Goal: Information Seeking & Learning: Learn about a topic

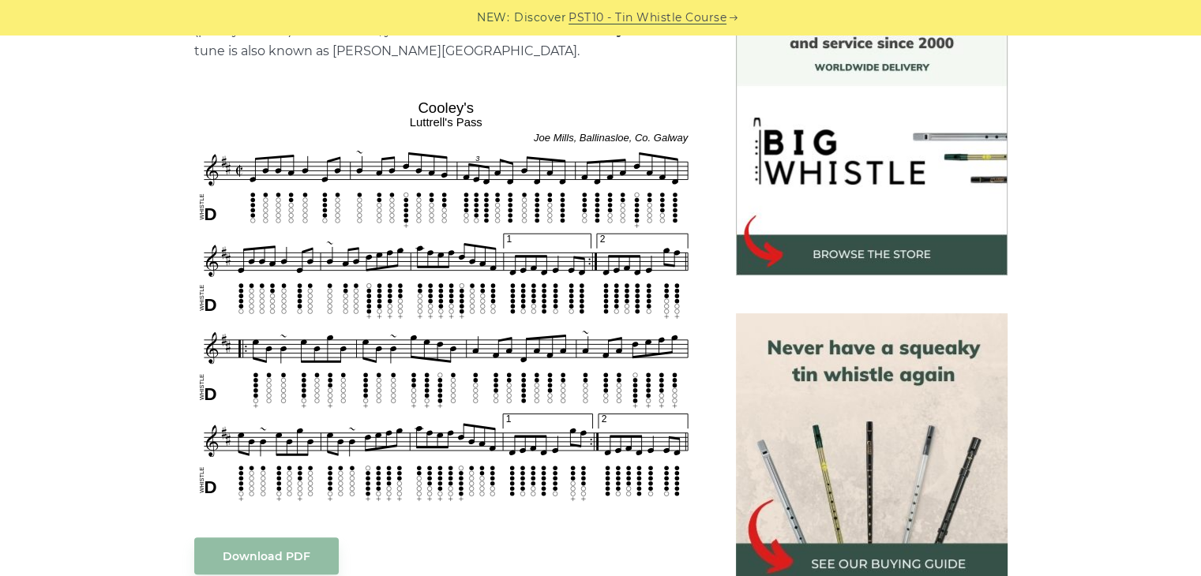
scroll to position [450, 0]
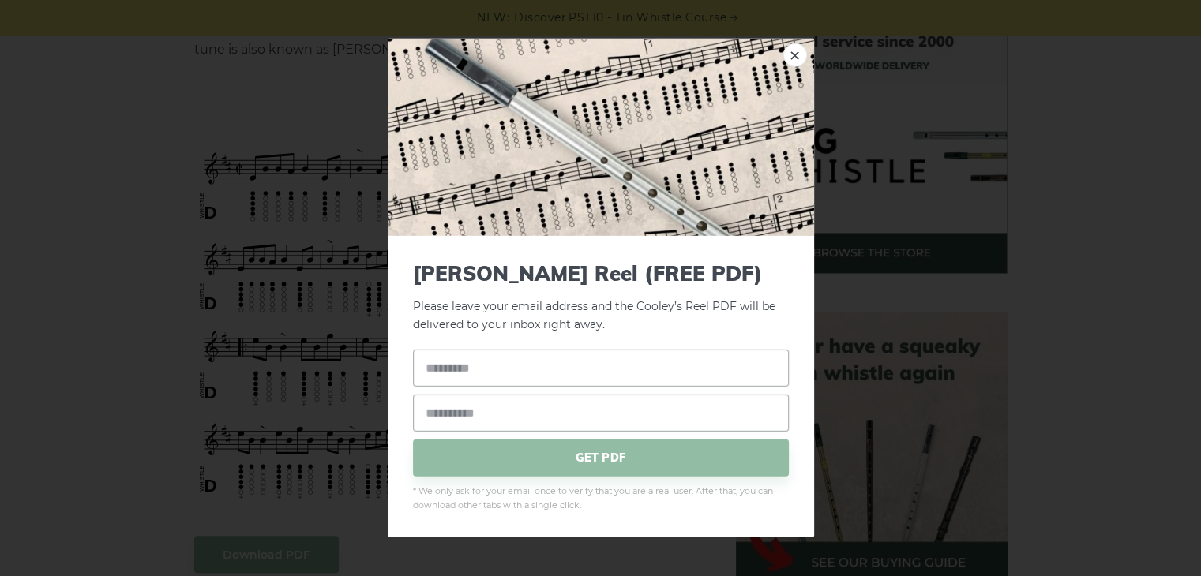
click at [274, 105] on div "× Cooley’s Reel (FREE PDF) Please leave your email address and the Cooley’s Ree…" at bounding box center [600, 288] width 1201 height 576
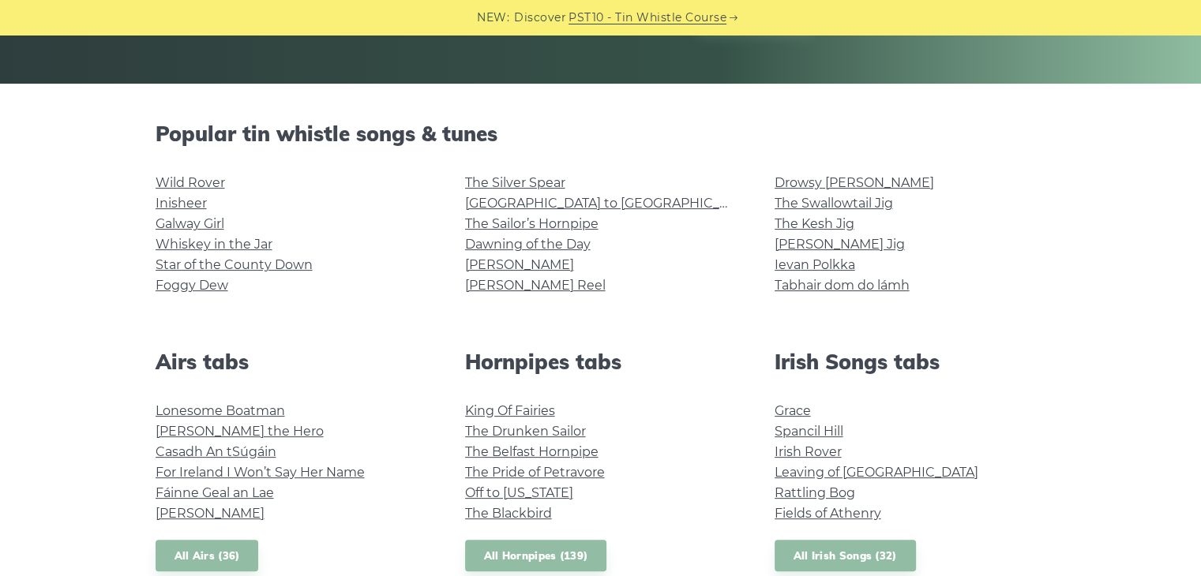
scroll to position [333, 0]
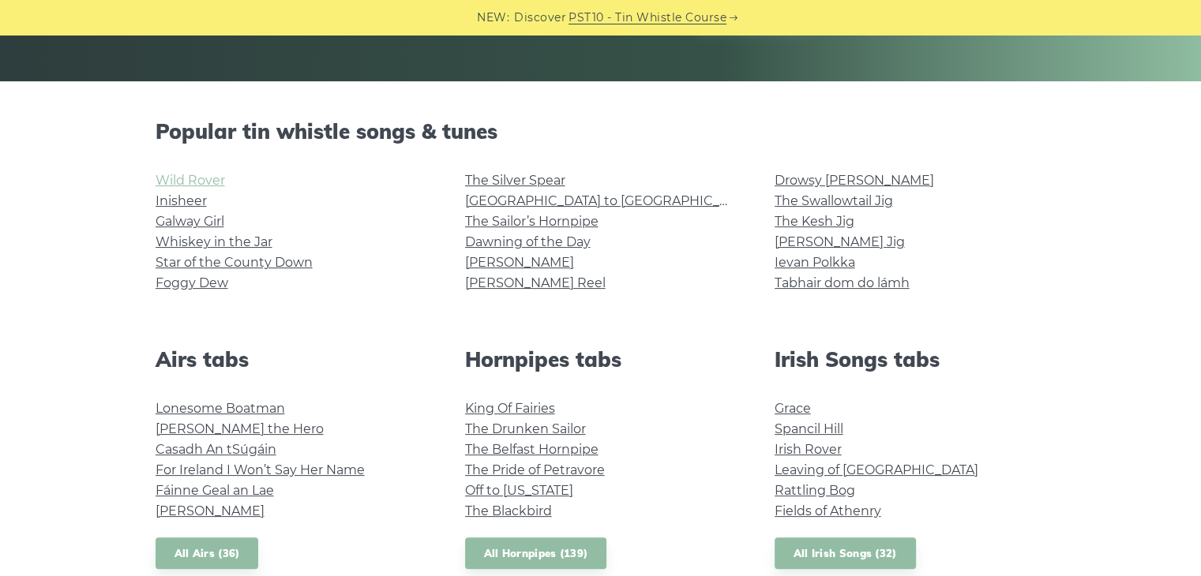
click at [197, 181] on link "Wild Rover" at bounding box center [190, 180] width 69 height 15
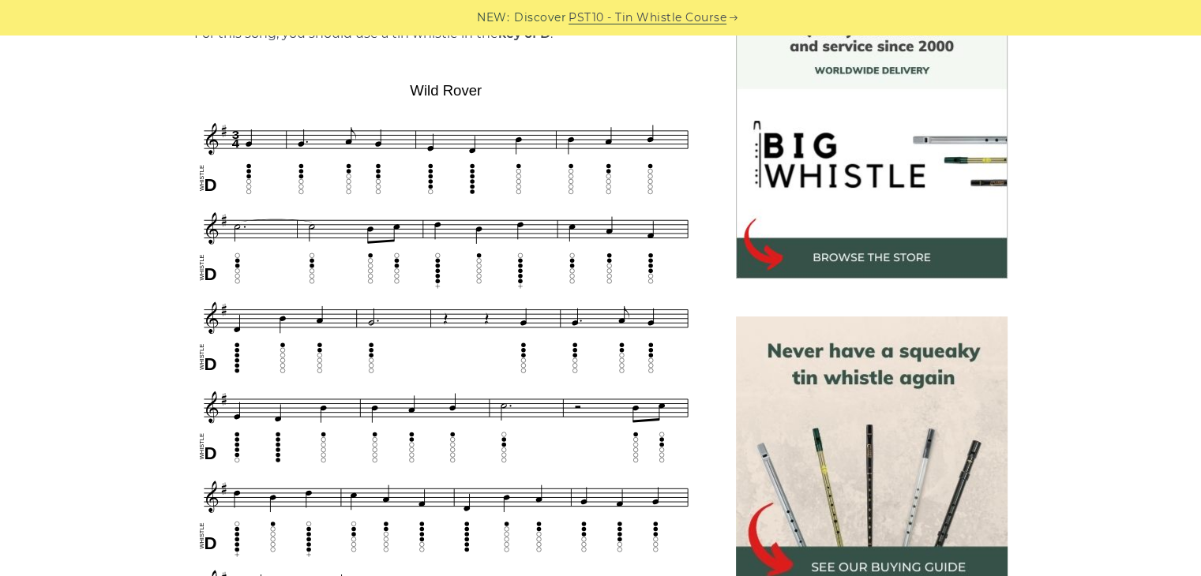
scroll to position [454, 0]
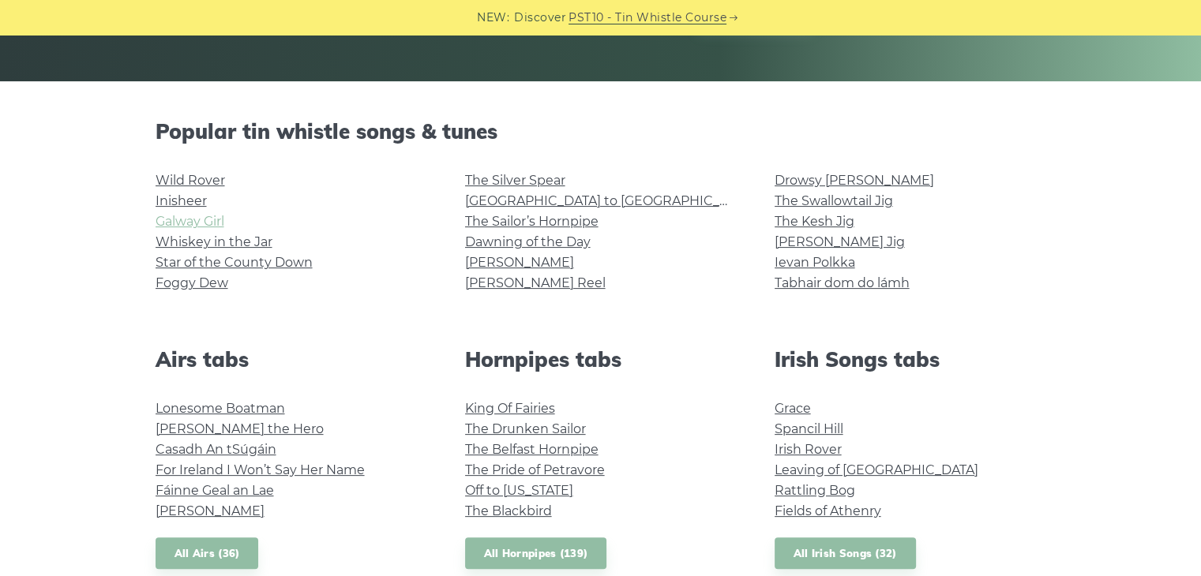
click at [208, 216] on link "Galway Girl" at bounding box center [190, 221] width 69 height 15
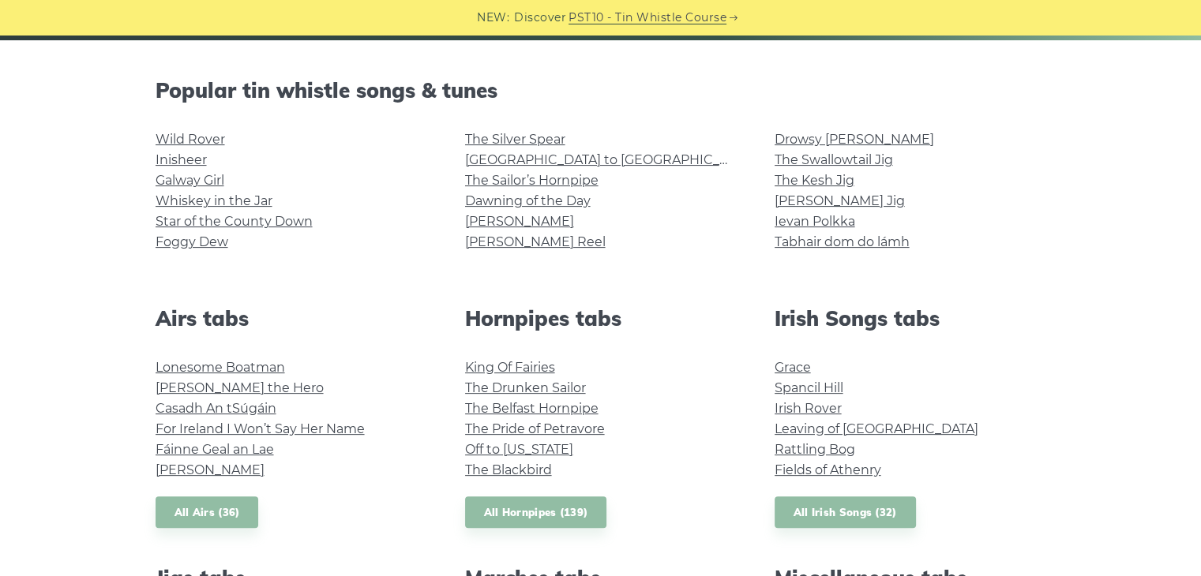
scroll to position [367, 0]
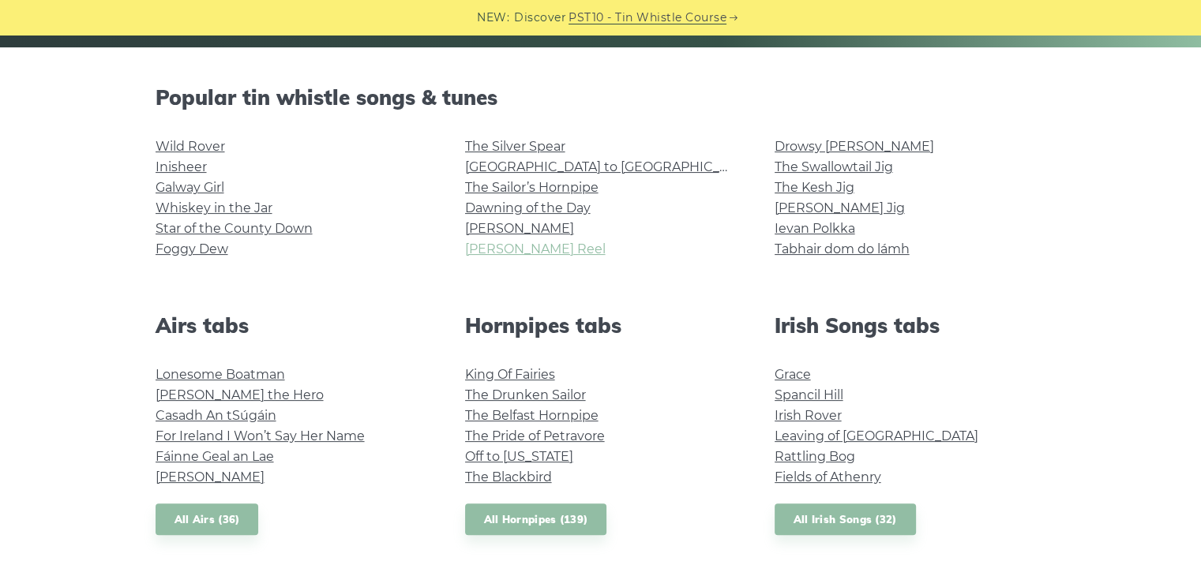
click at [508, 244] on link "[PERSON_NAME] Reel" at bounding box center [535, 249] width 141 height 15
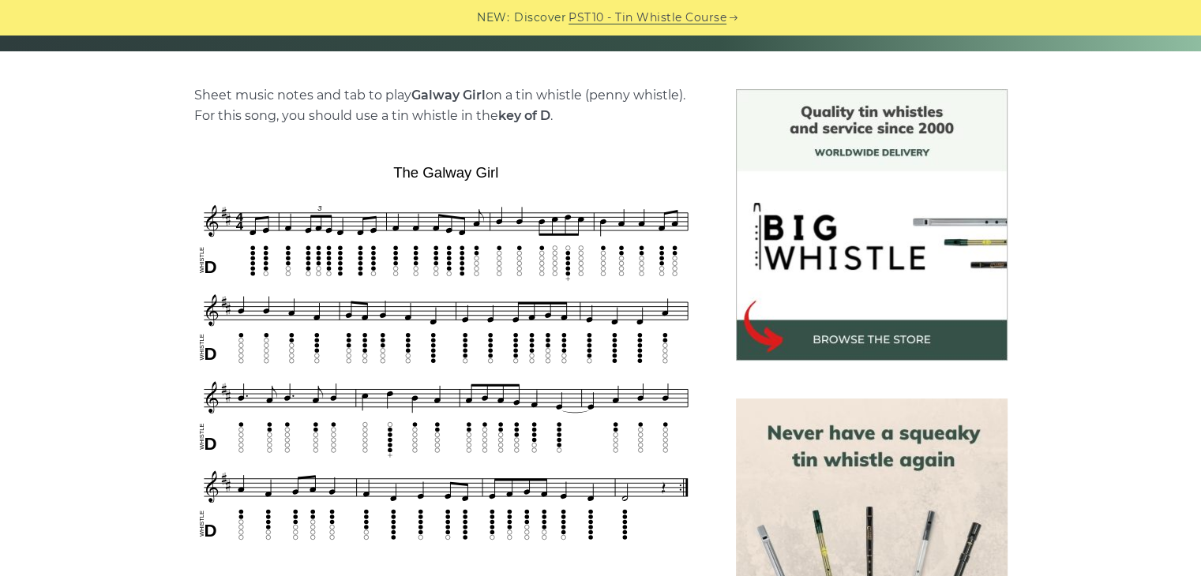
scroll to position [366, 0]
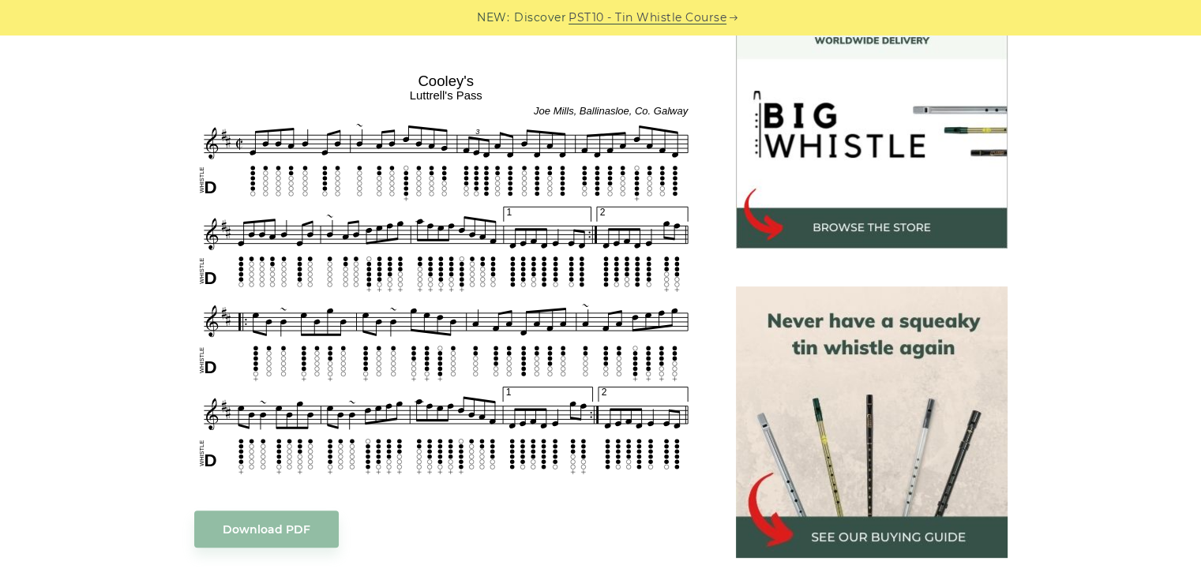
scroll to position [509, 0]
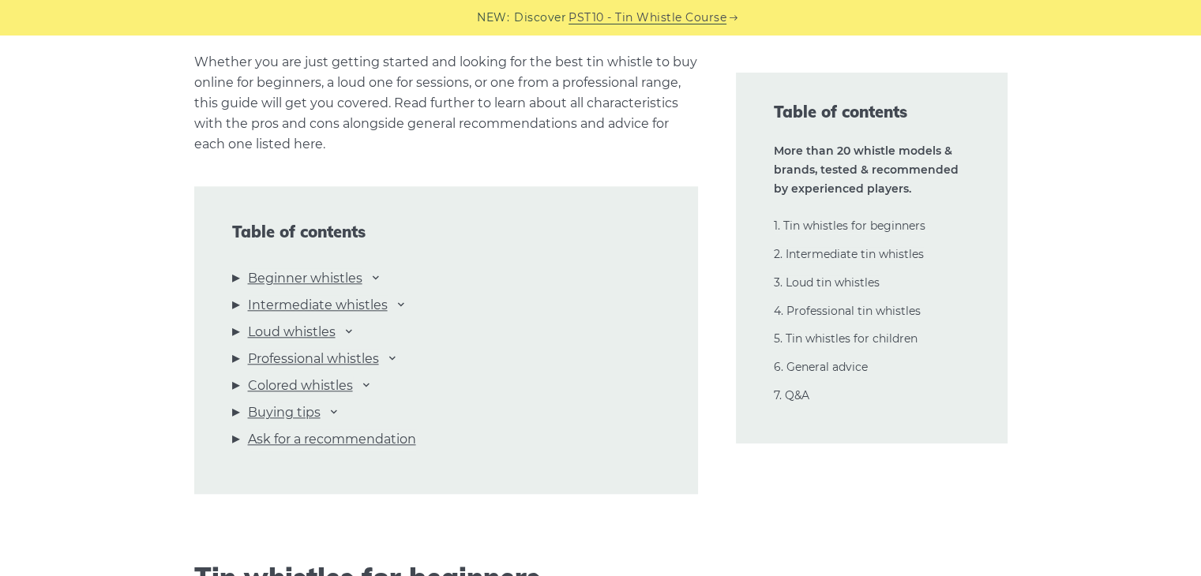
scroll to position [1613, 0]
click at [284, 284] on link "Beginner whistles" at bounding box center [305, 278] width 115 height 21
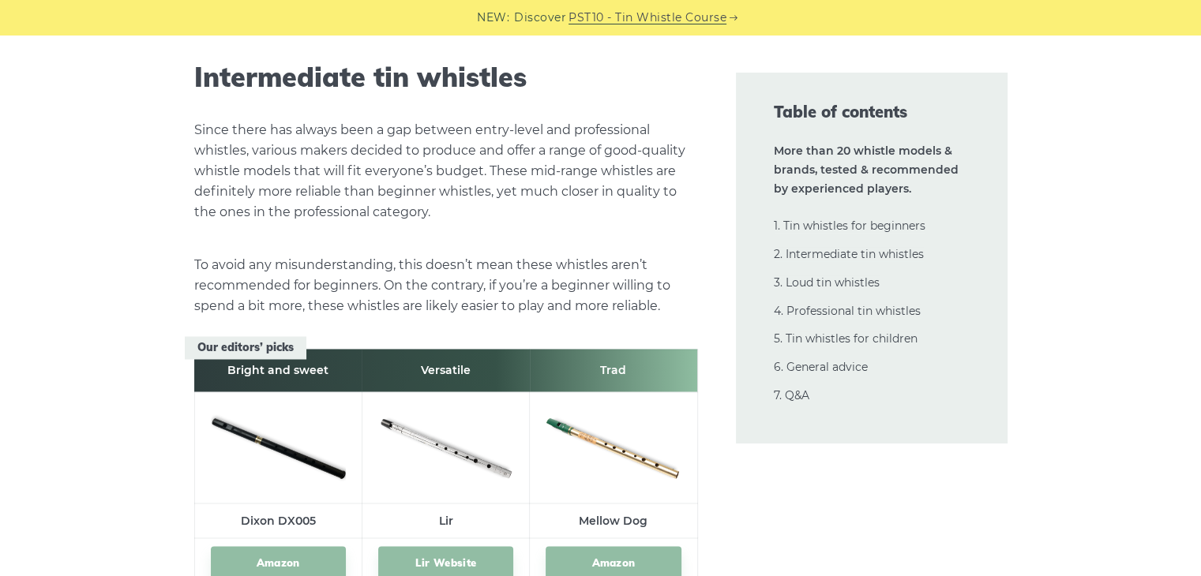
scroll to position [8612, 0]
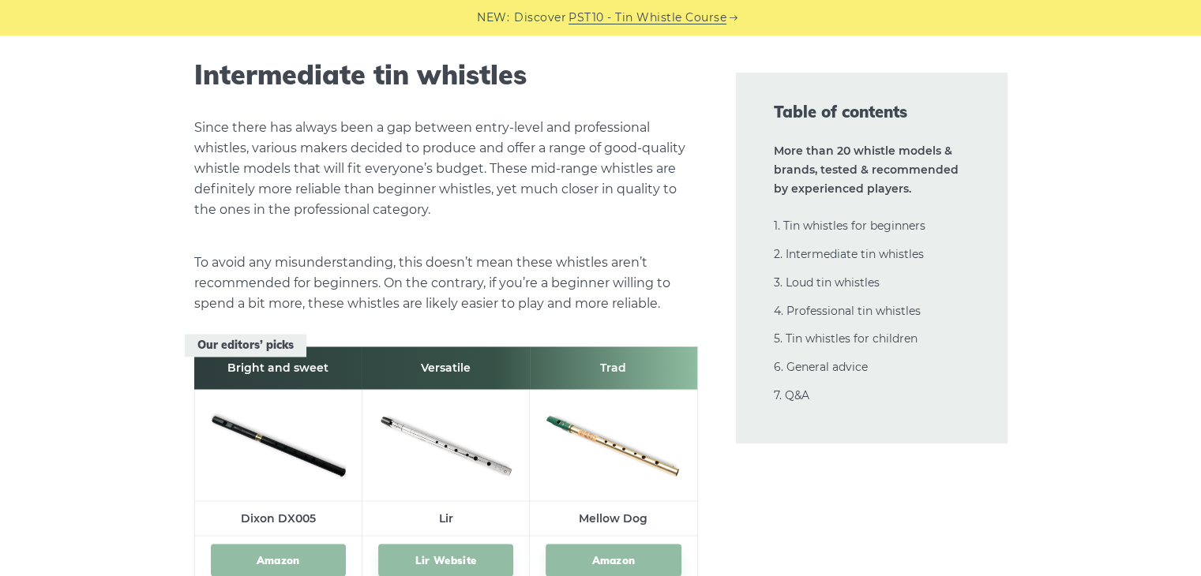
click at [276, 555] on link "Amazon" at bounding box center [278, 560] width 135 height 32
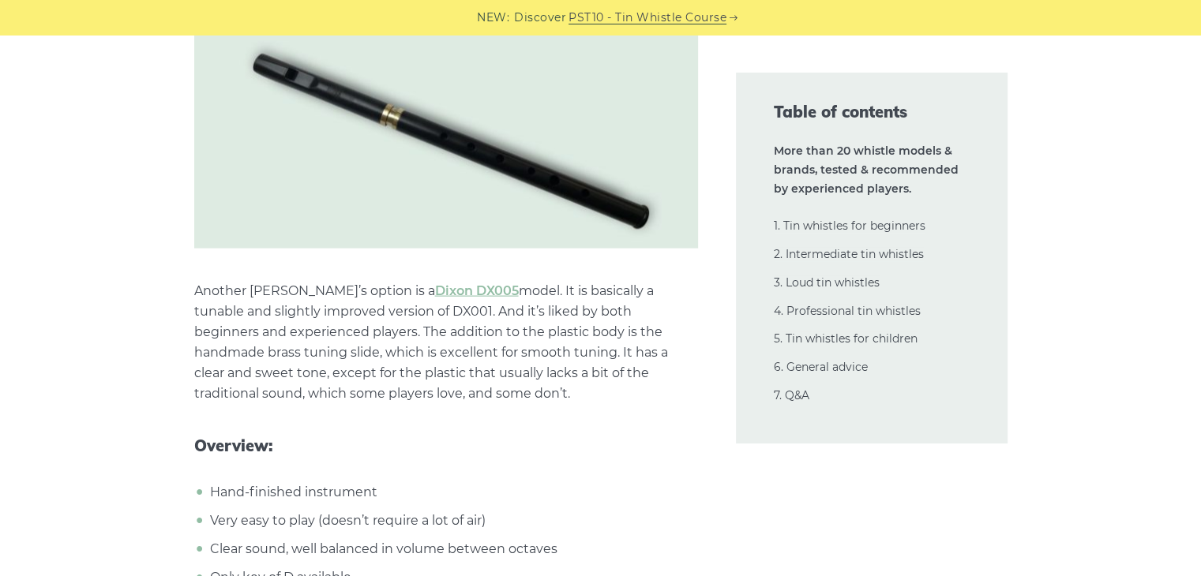
scroll to position [9345, 0]
